Goal: Information Seeking & Learning: Learn about a topic

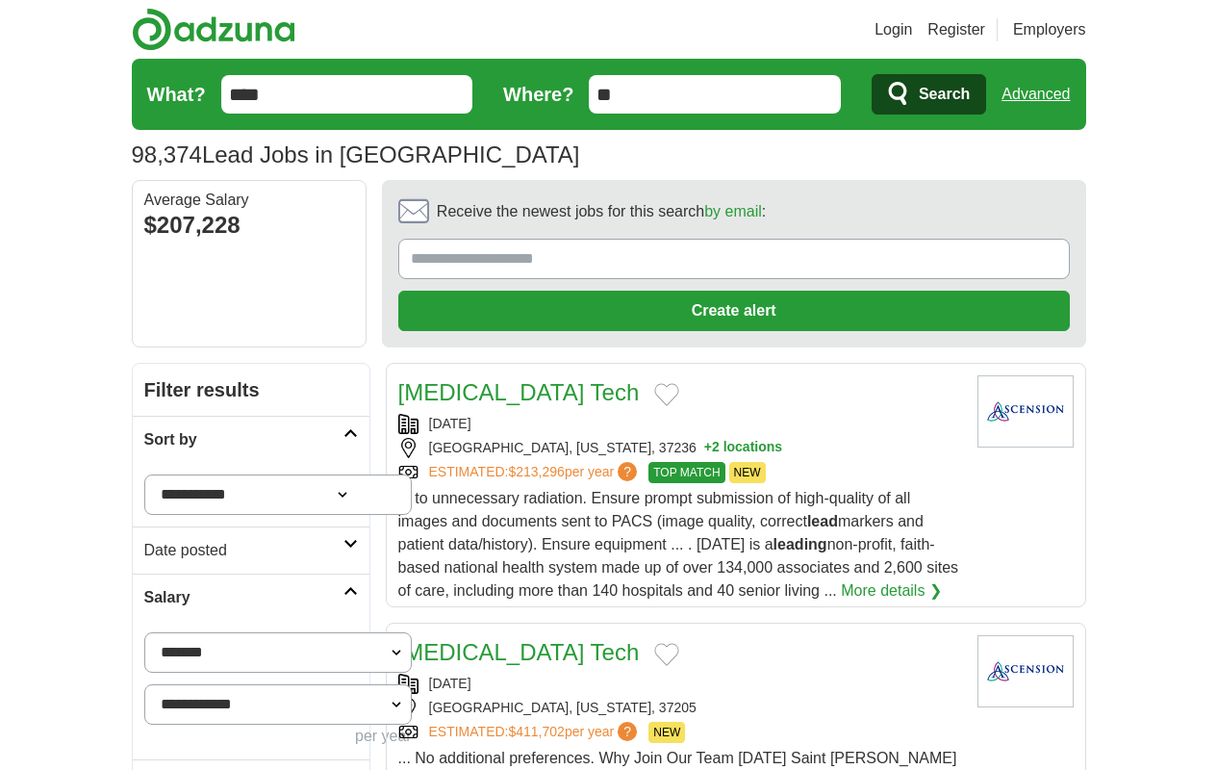
scroll to position [2349, 0]
